Goal: Information Seeking & Learning: Learn about a topic

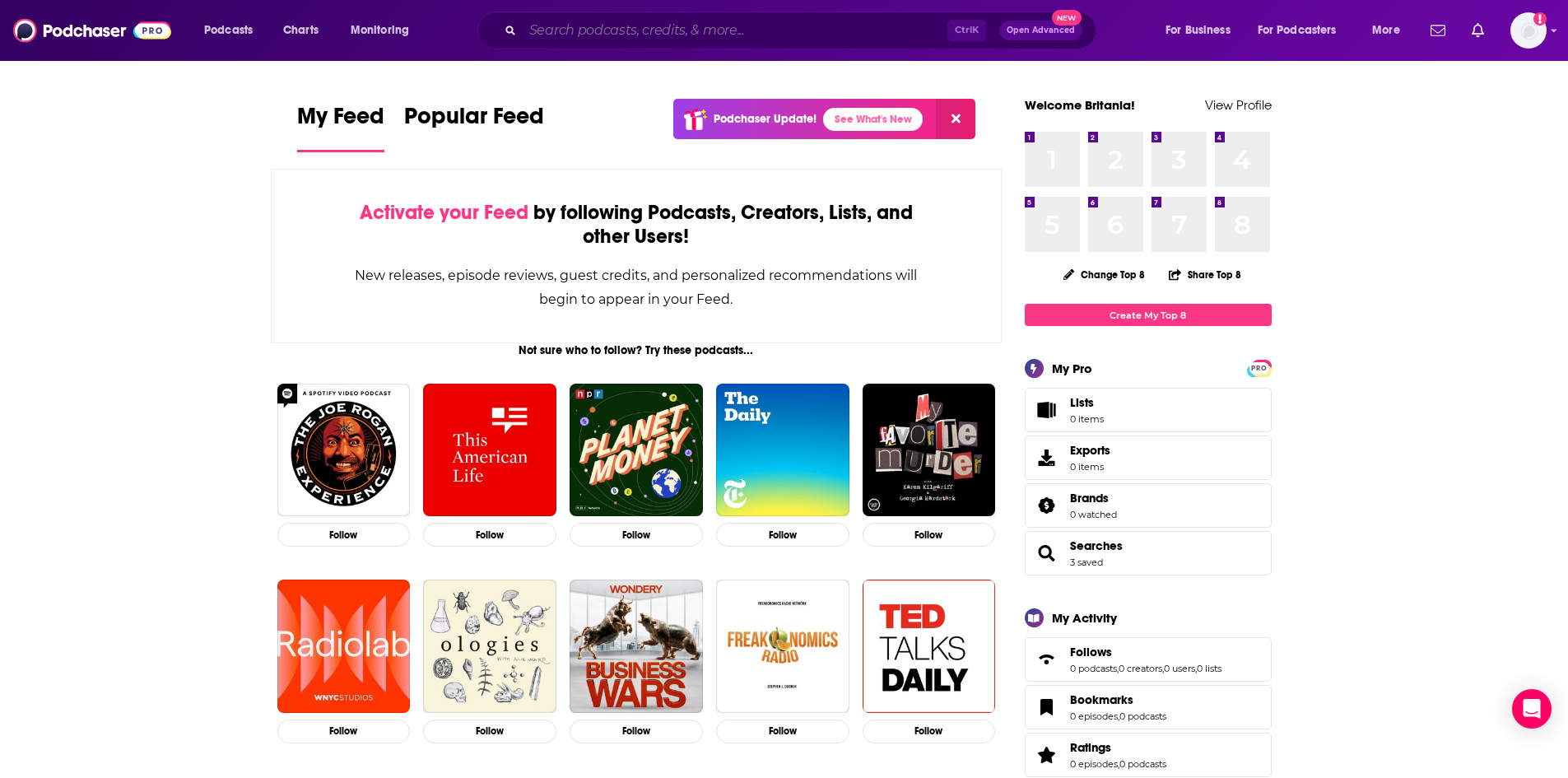
click at [561, 34] on input "Search podcasts, credits, & more..." at bounding box center [734, 30] width 425 height 26
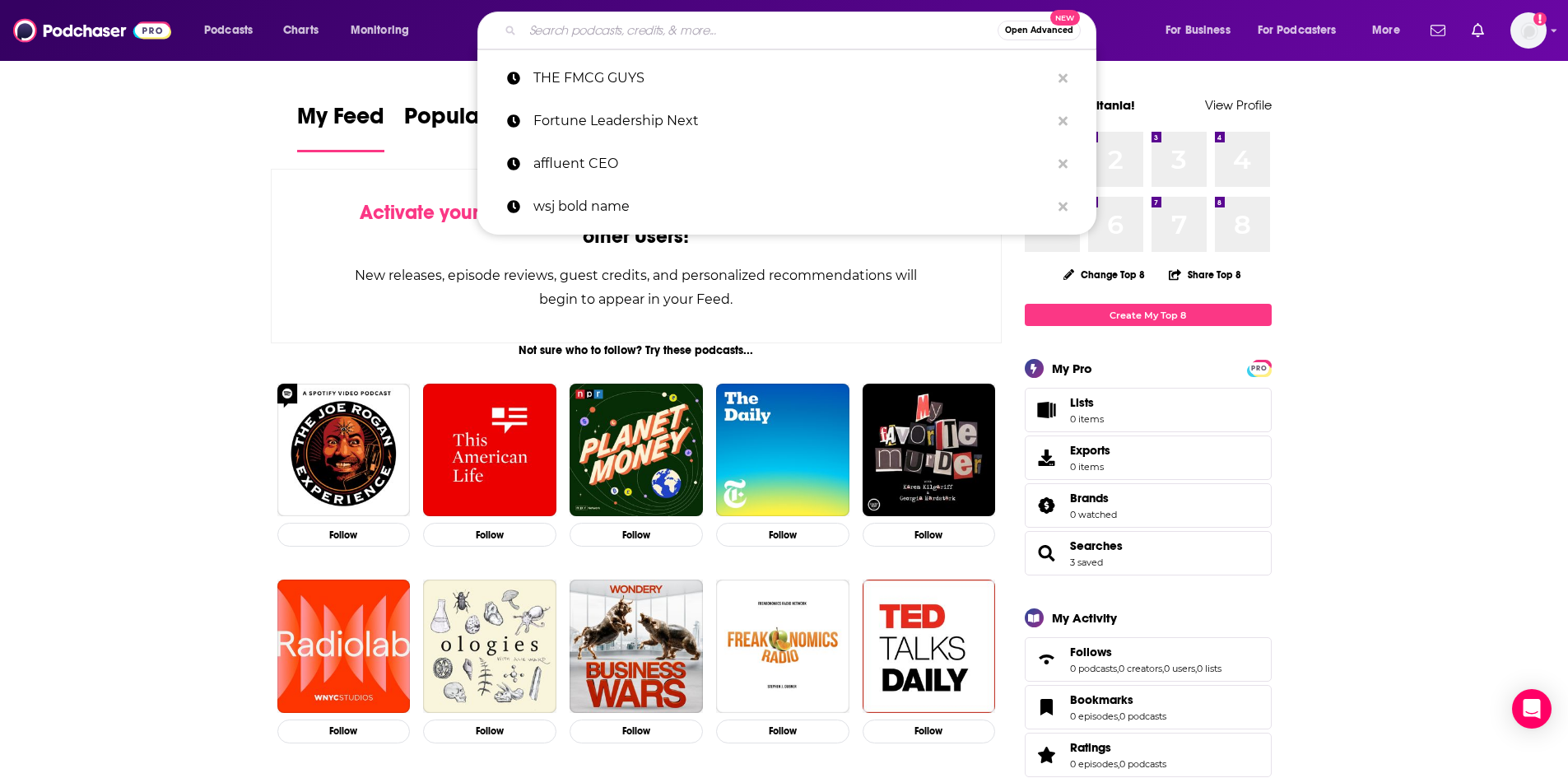
paste input "[PERSON_NAME]"
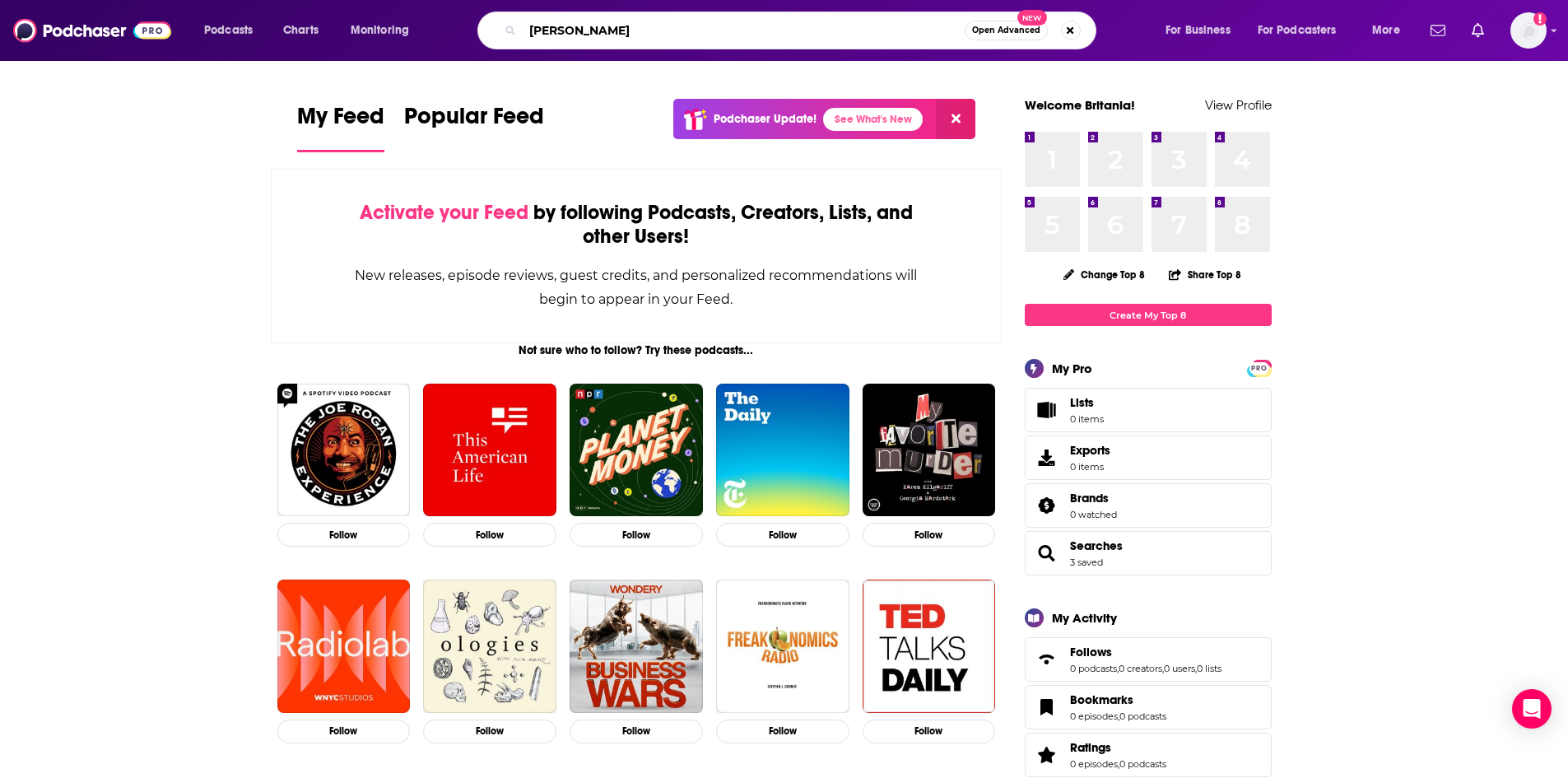
type input "J"
type input "Green Light"
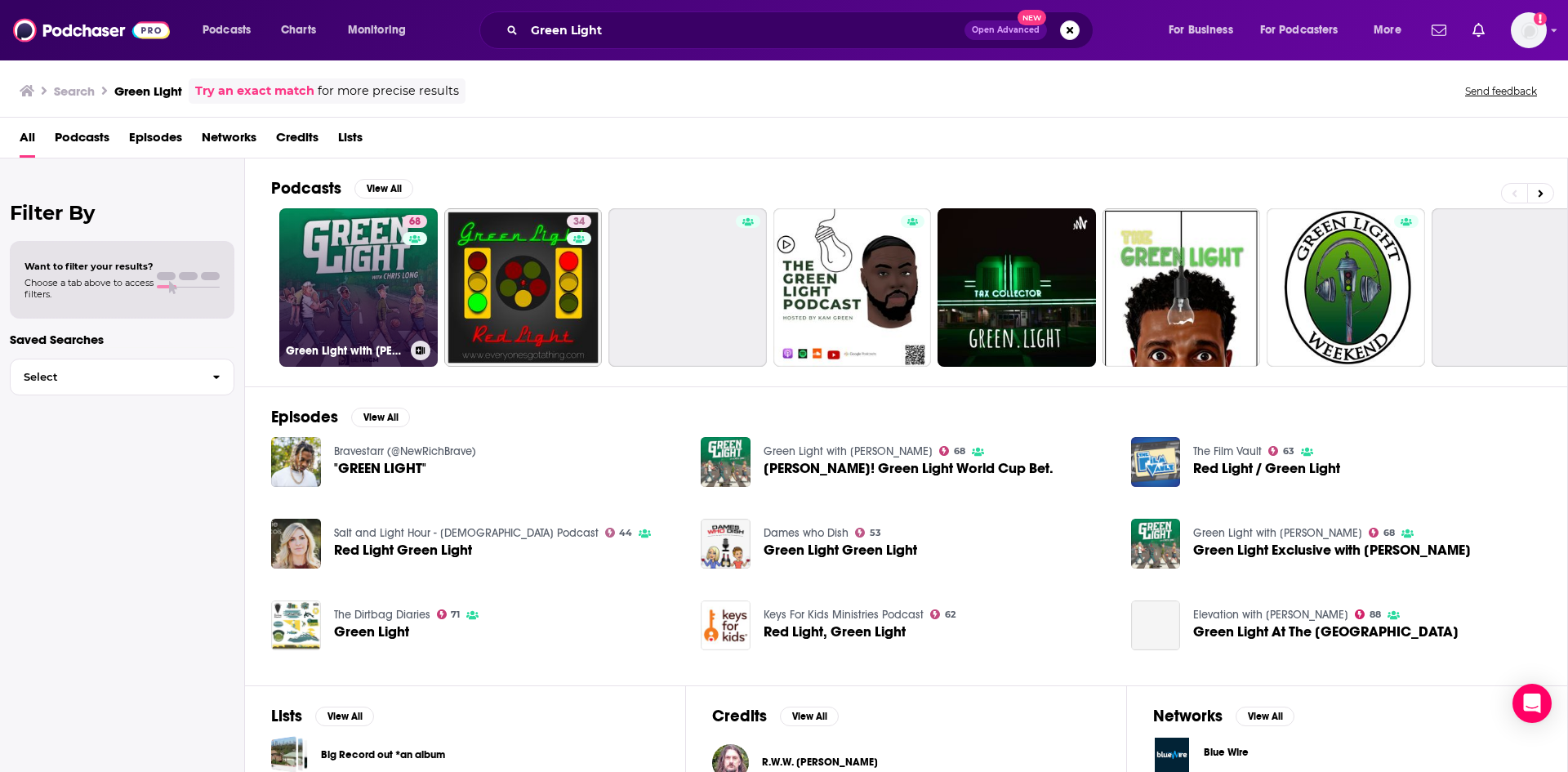
click at [376, 284] on link "68 Green Light with [PERSON_NAME]" at bounding box center [359, 288] width 159 height 159
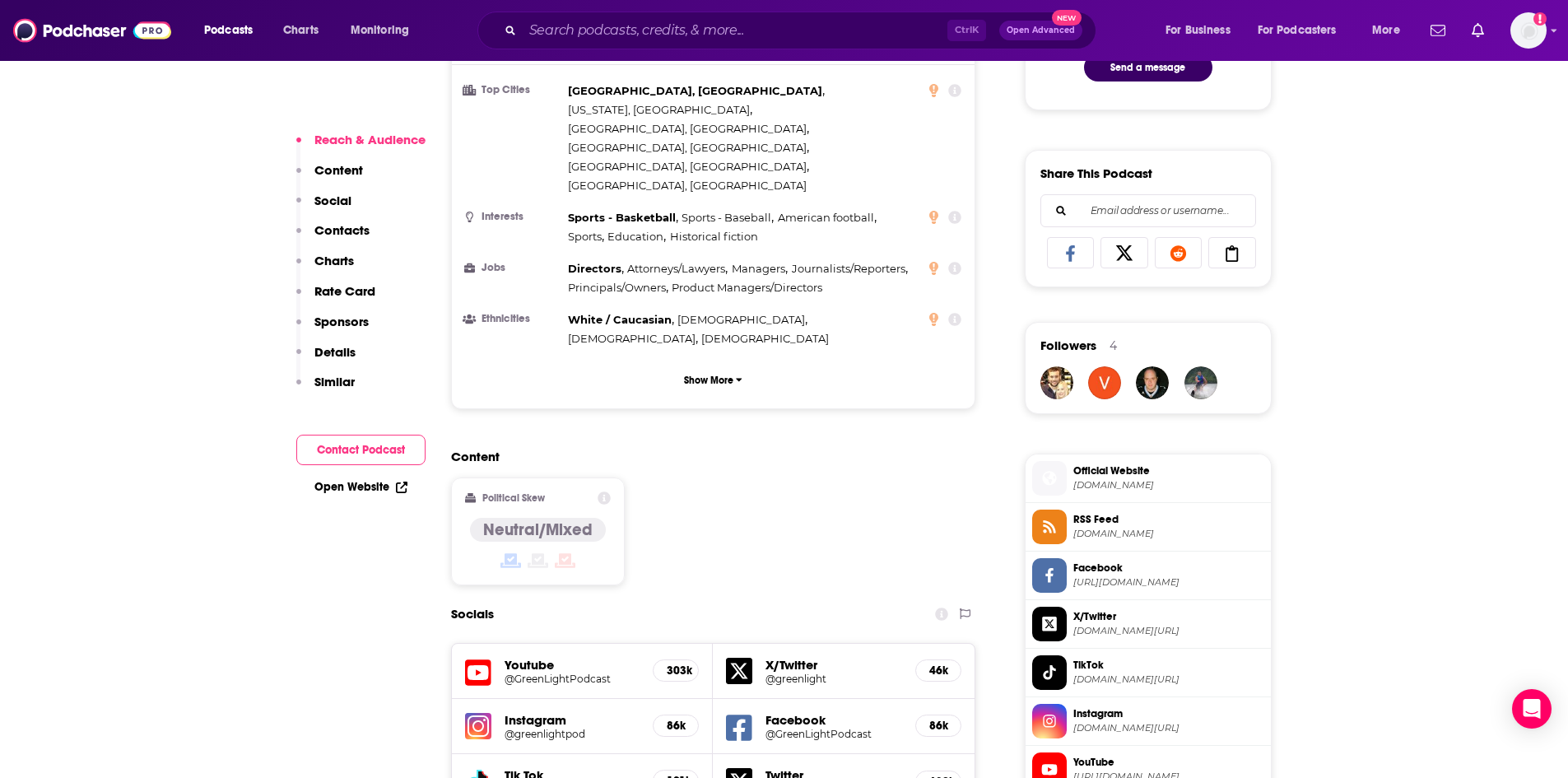
scroll to position [1317, 0]
